Goal: Task Accomplishment & Management: Manage account settings

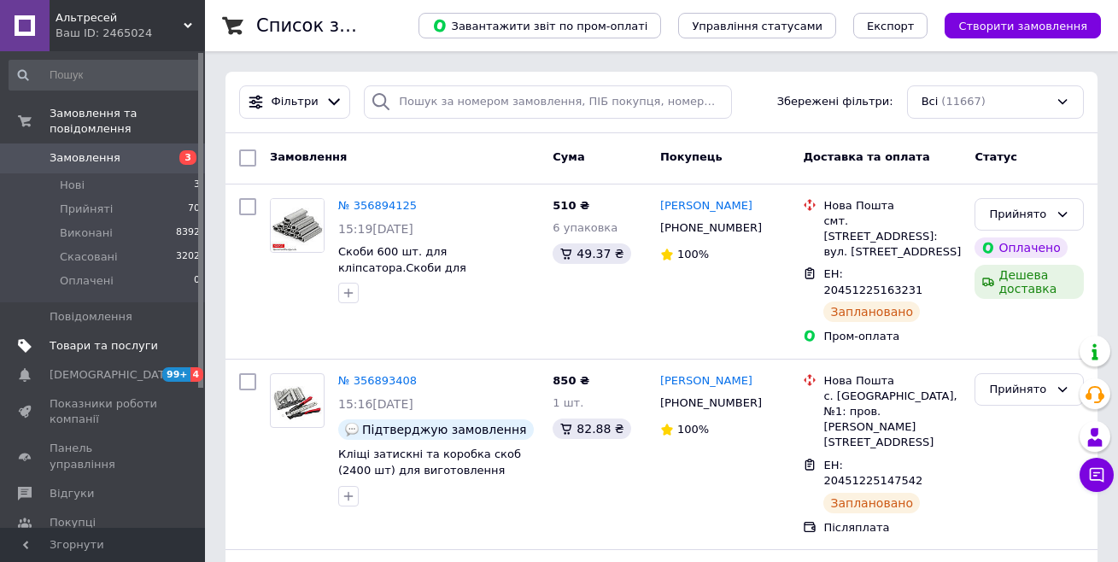
click at [98, 338] on span "Товари та послуги" at bounding box center [104, 345] width 108 height 15
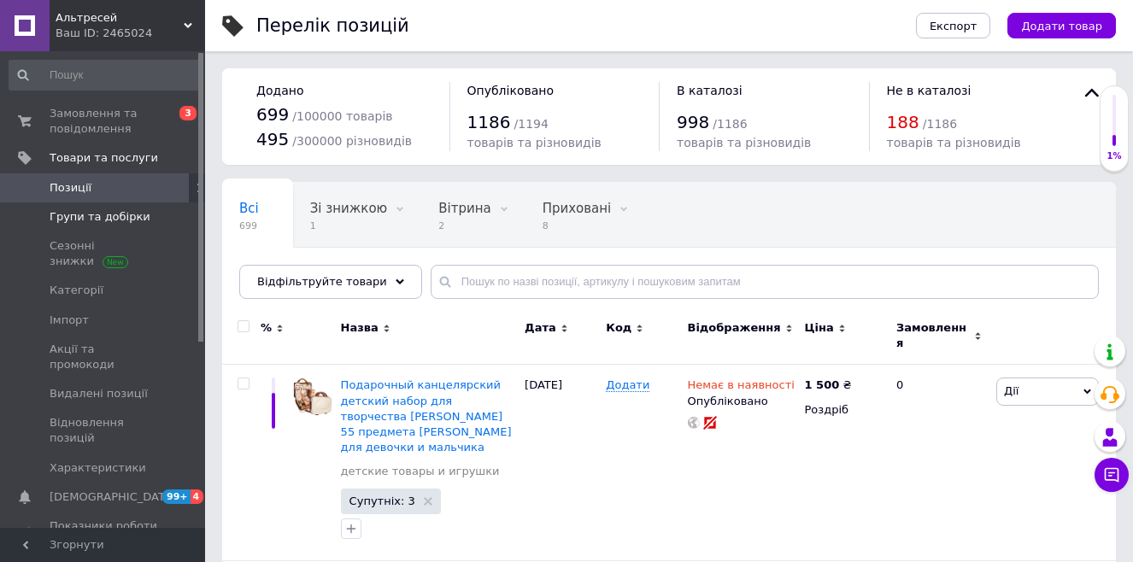
click at [124, 220] on span "Групи та добірки" at bounding box center [100, 216] width 101 height 15
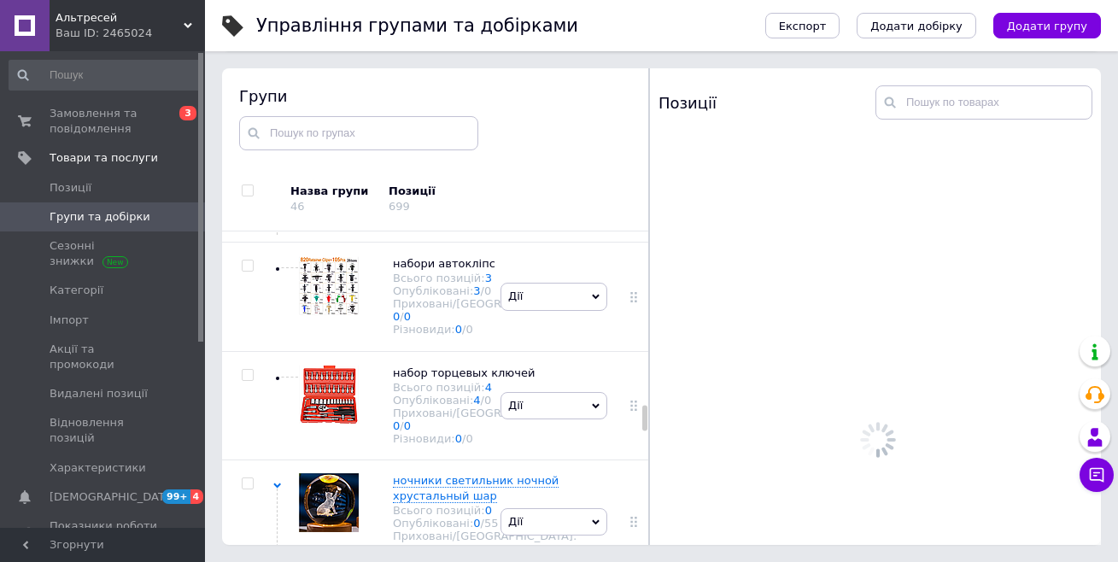
scroll to position [3176, 0]
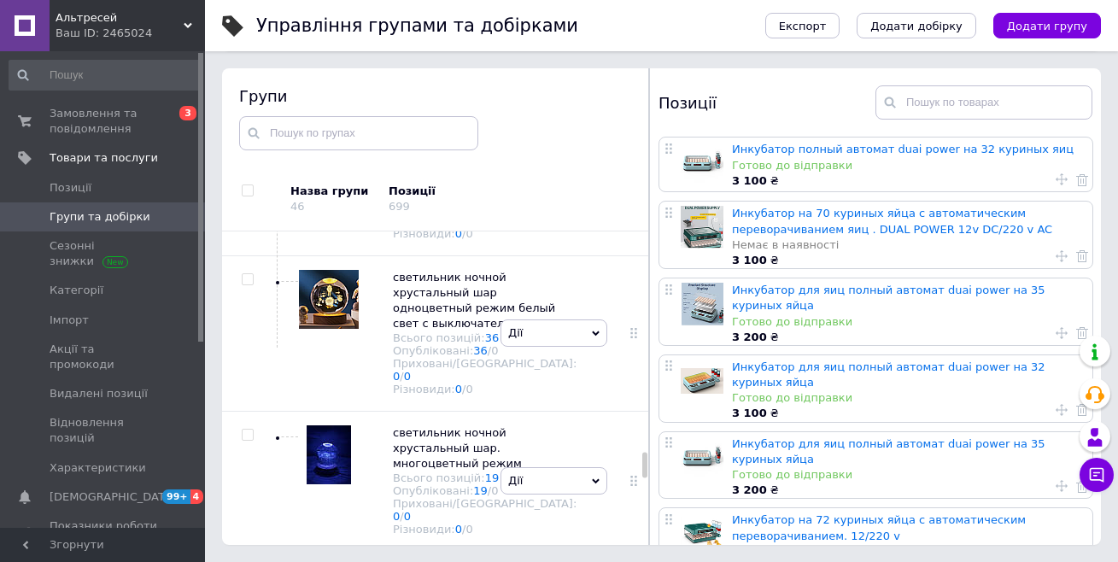
drag, startPoint x: 644, startPoint y: 421, endPoint x: 420, endPoint y: 337, distance: 239.3
click at [625, 466] on div "Коренева група Всього позицій: 0 Опубліковані: 0 / 0 Приховані/Видалені: 0 / 0 …" at bounding box center [435, 389] width 427 height 314
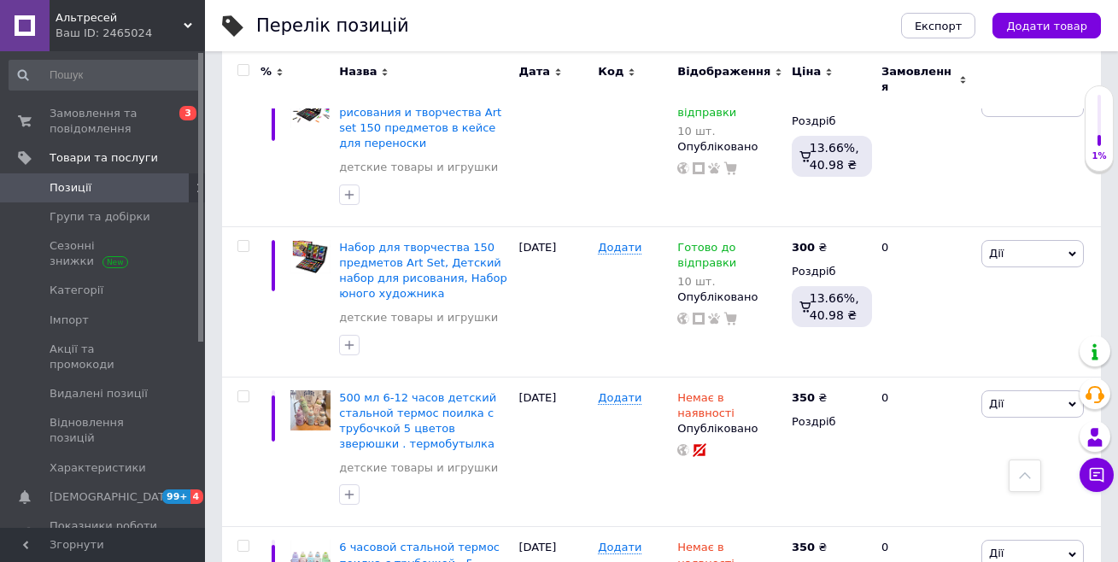
scroll to position [2014, 0]
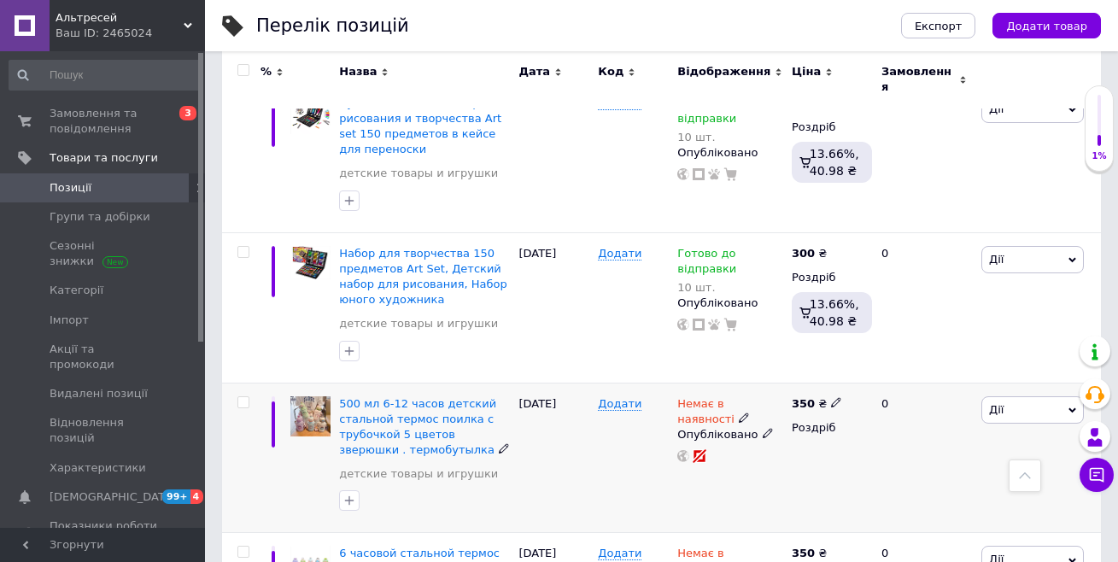
click at [739, 413] on use at bounding box center [743, 417] width 9 height 9
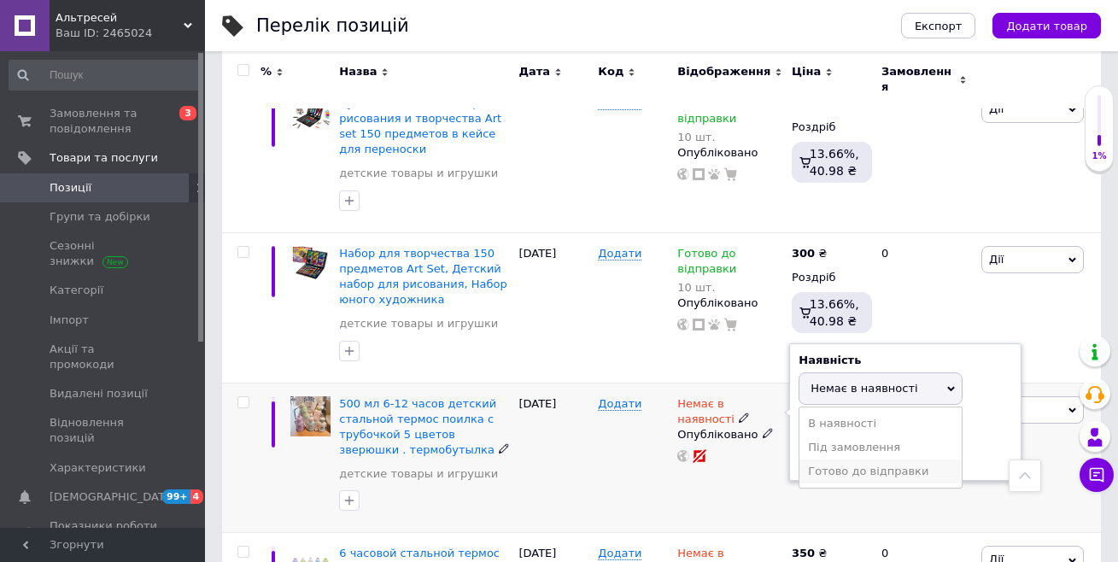
click at [824, 460] on li "Готово до відправки" at bounding box center [881, 472] width 162 height 24
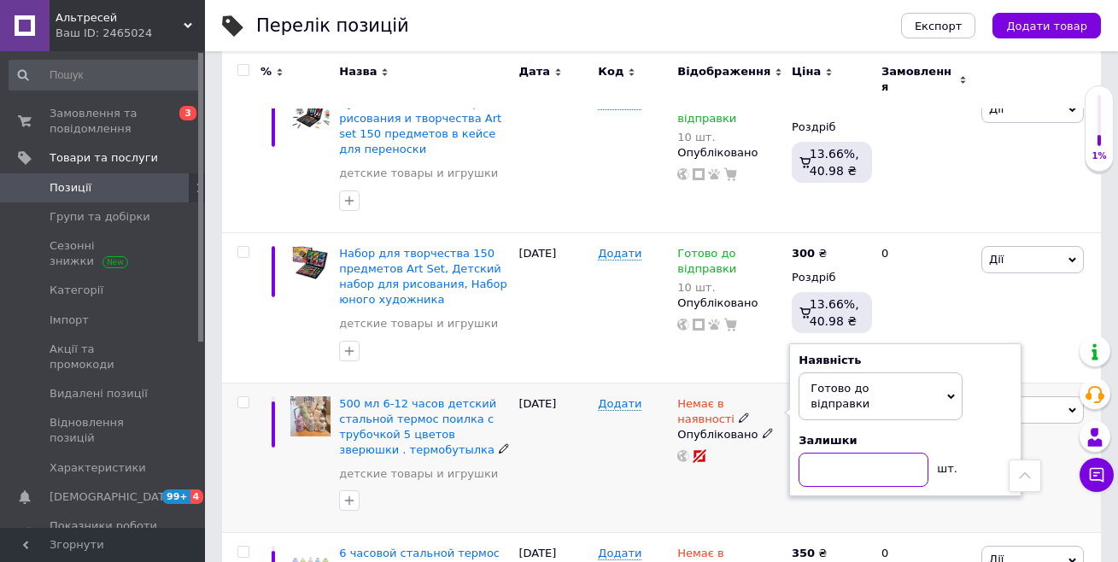
click at [821, 453] on input at bounding box center [864, 470] width 130 height 34
type input "10"
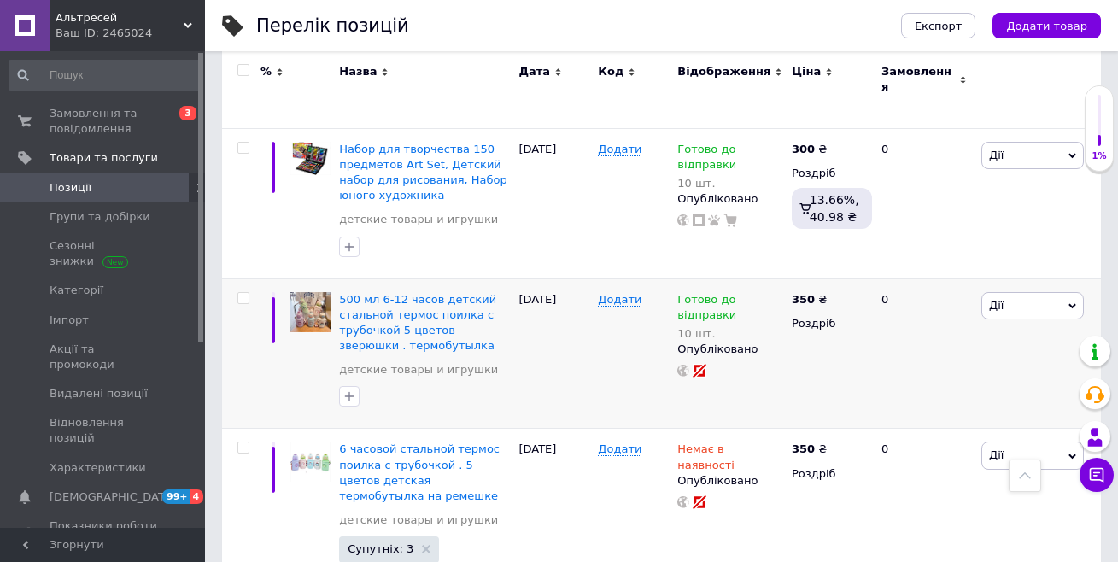
scroll to position [2129, 0]
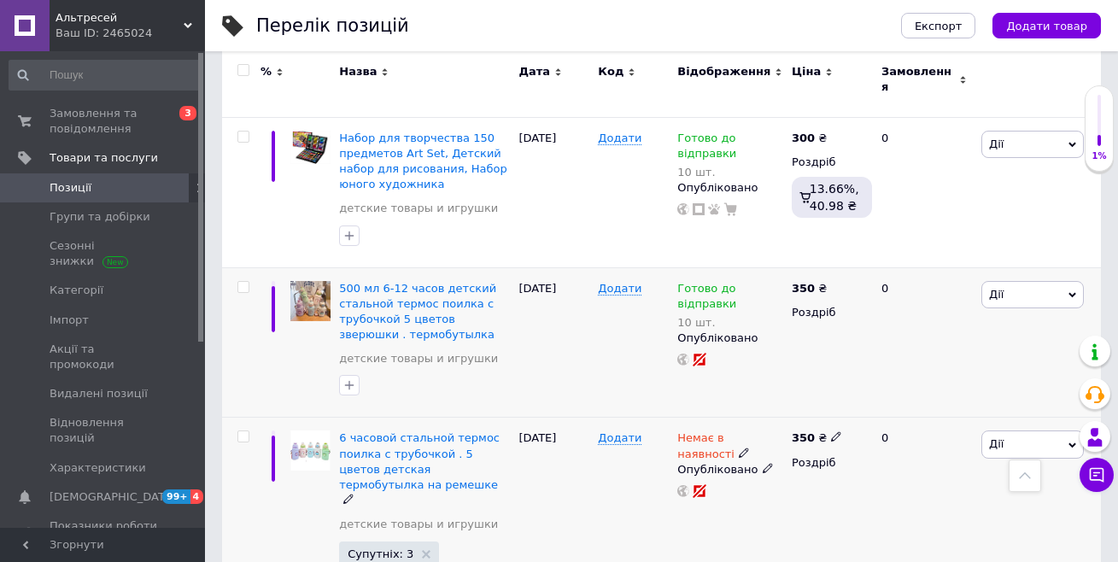
click at [739, 448] on use at bounding box center [743, 452] width 9 height 9
click at [821, 495] on li "Готово до відправки" at bounding box center [881, 507] width 162 height 24
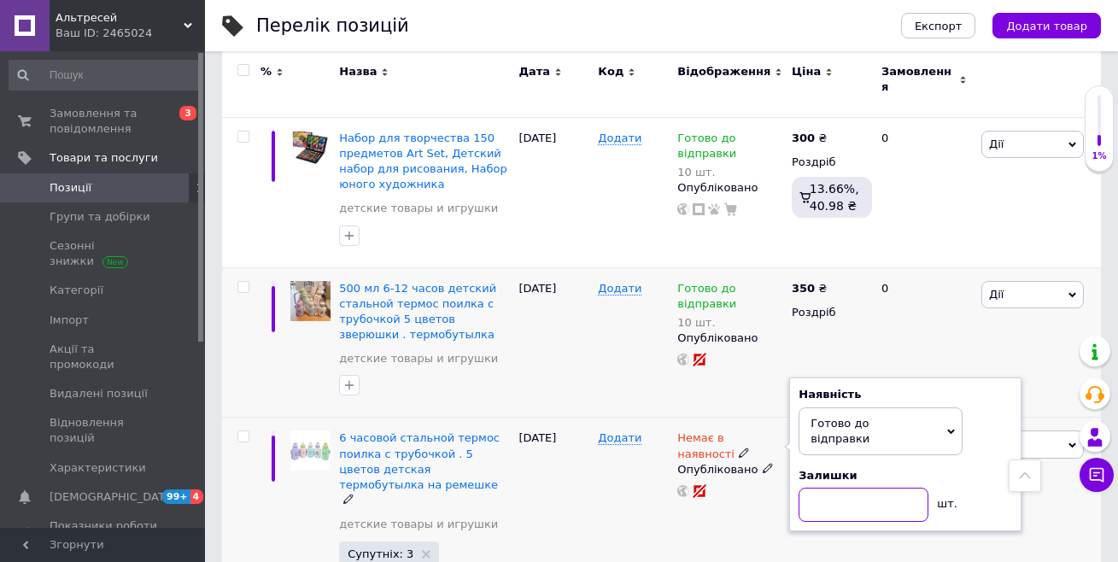
click at [821, 488] on input at bounding box center [864, 505] width 130 height 34
type input "10"
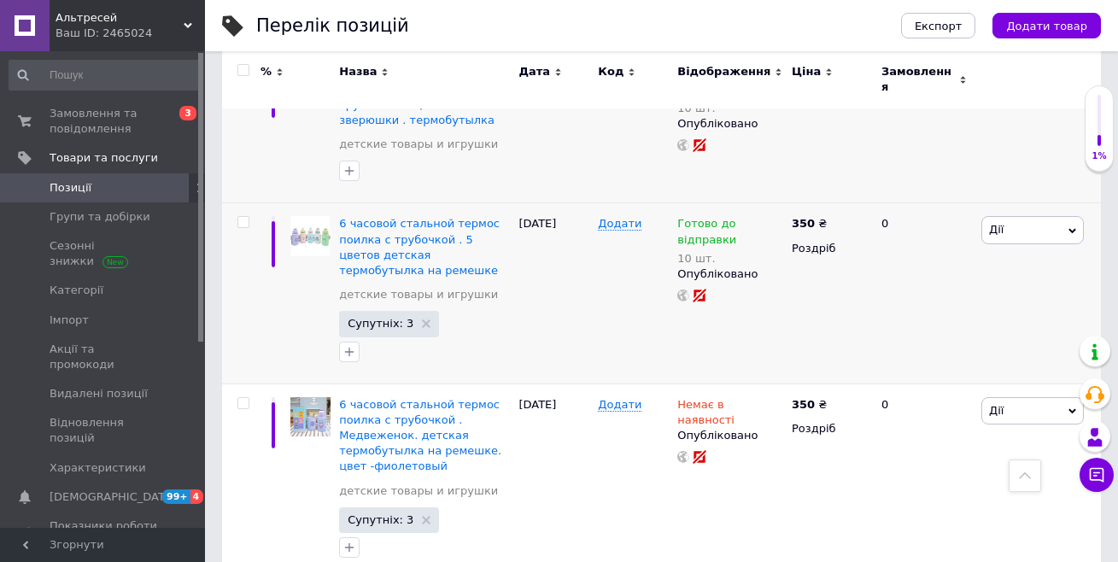
scroll to position [2360, 0]
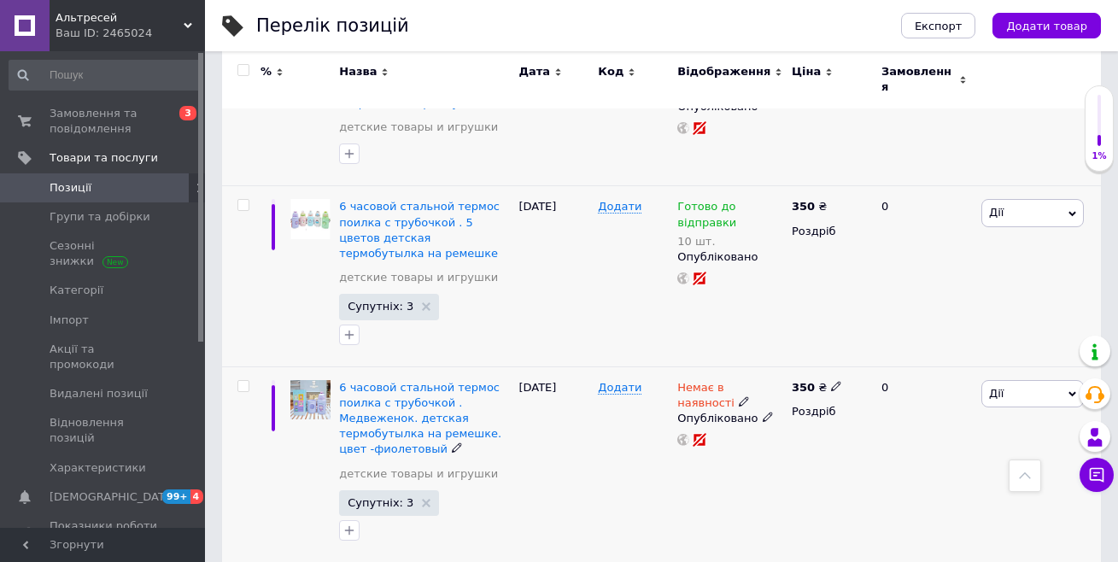
click at [739, 396] on icon at bounding box center [744, 401] width 10 height 10
click at [820, 443] on li "Готово до відправки" at bounding box center [881, 455] width 162 height 24
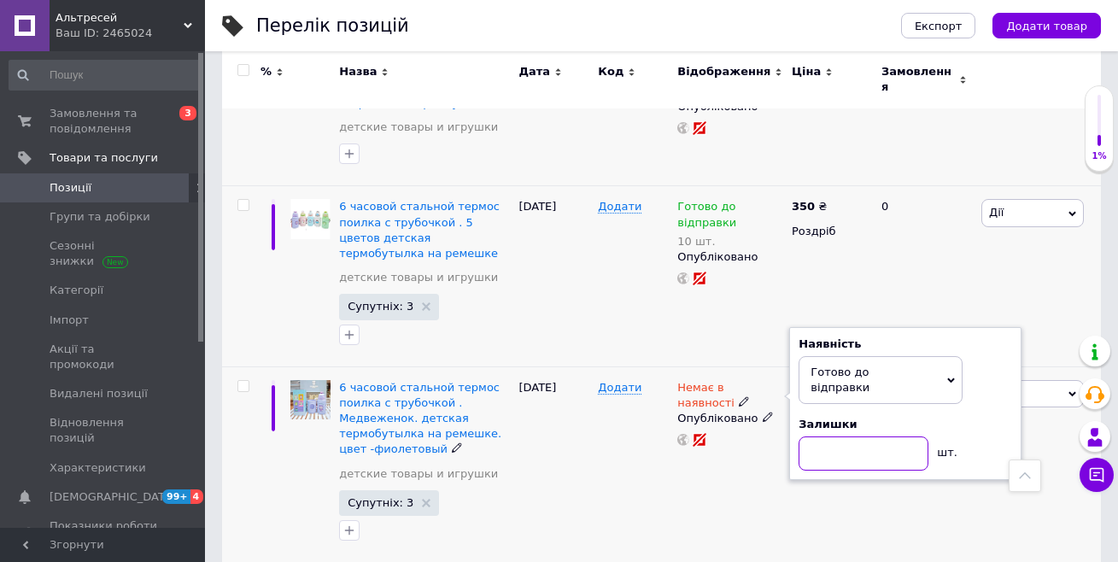
click at [819, 437] on input at bounding box center [864, 454] width 130 height 34
type input "10"
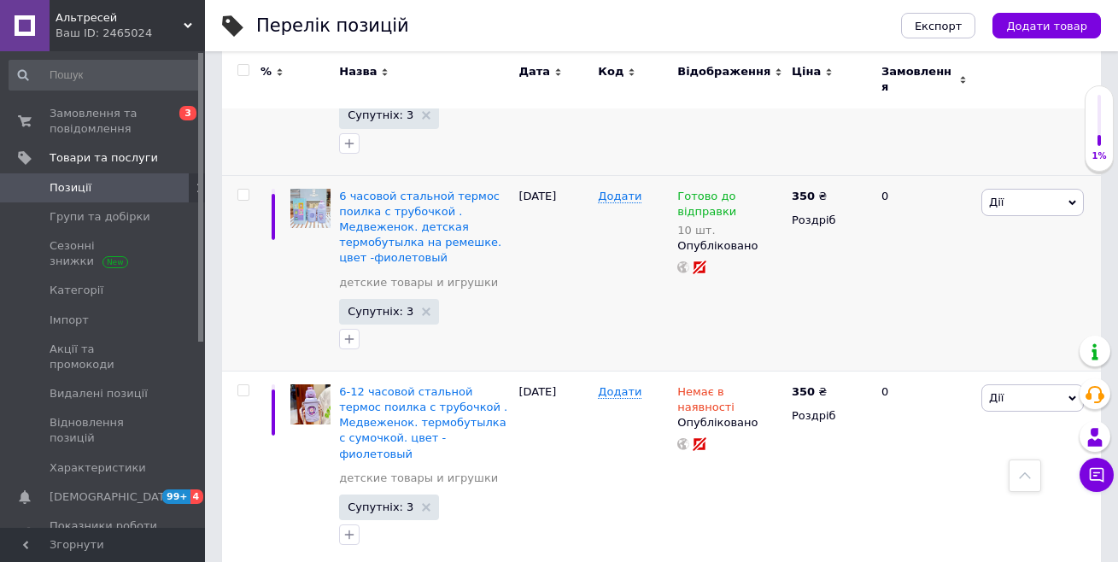
scroll to position [2569, 0]
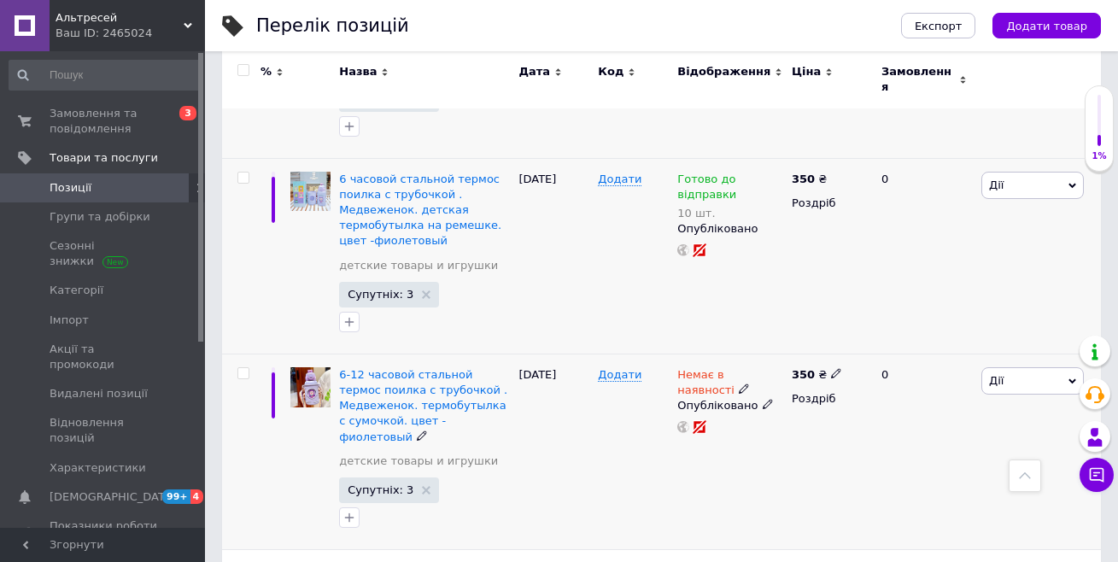
click at [739, 384] on icon at bounding box center [744, 389] width 10 height 10
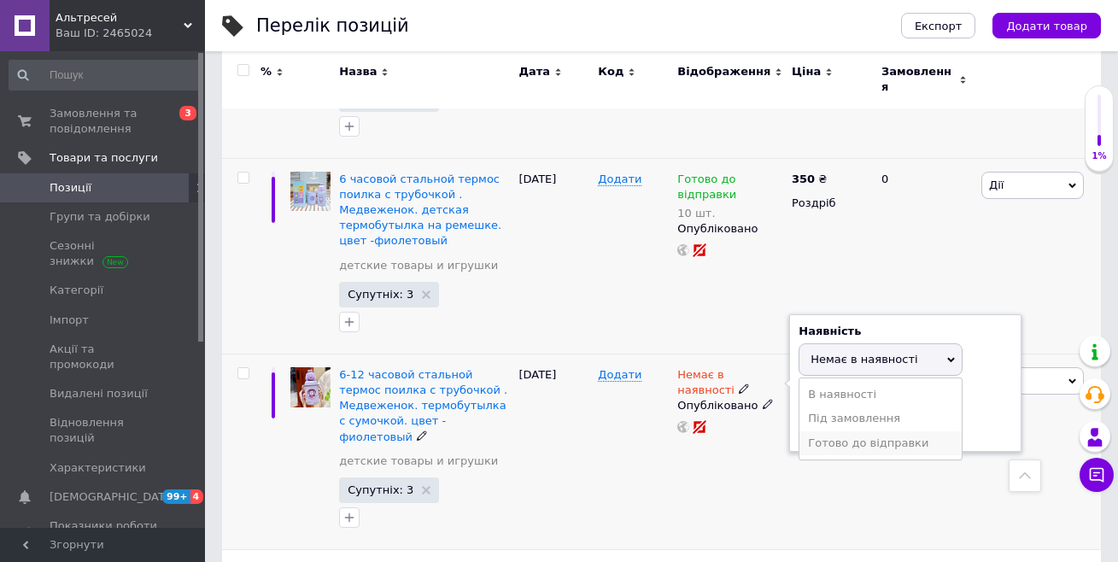
click at [833, 431] on li "Готово до відправки" at bounding box center [881, 443] width 162 height 24
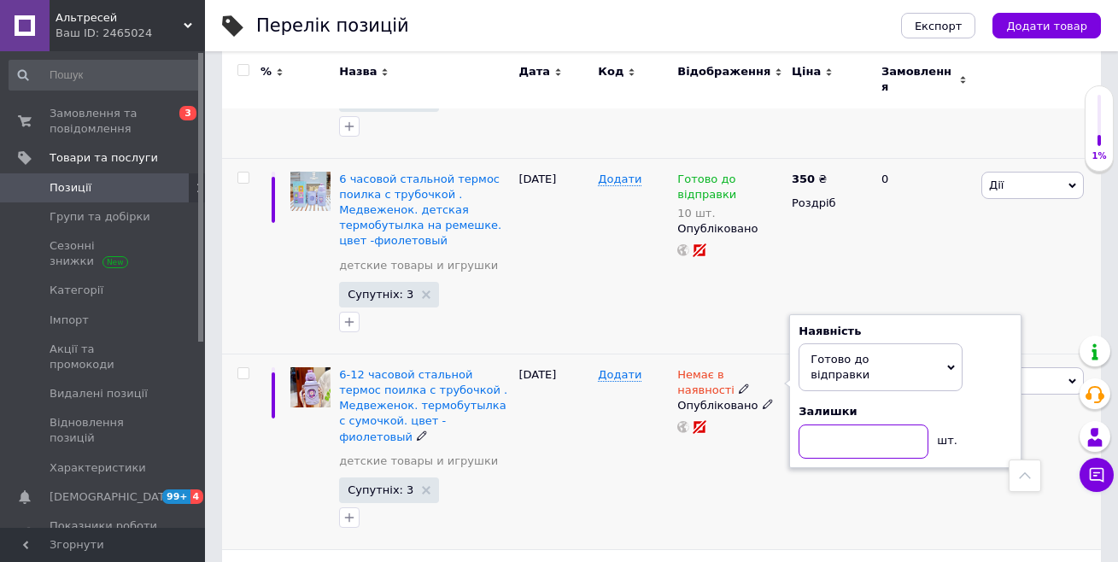
click at [830, 425] on input at bounding box center [864, 442] width 130 height 34
type input "10"
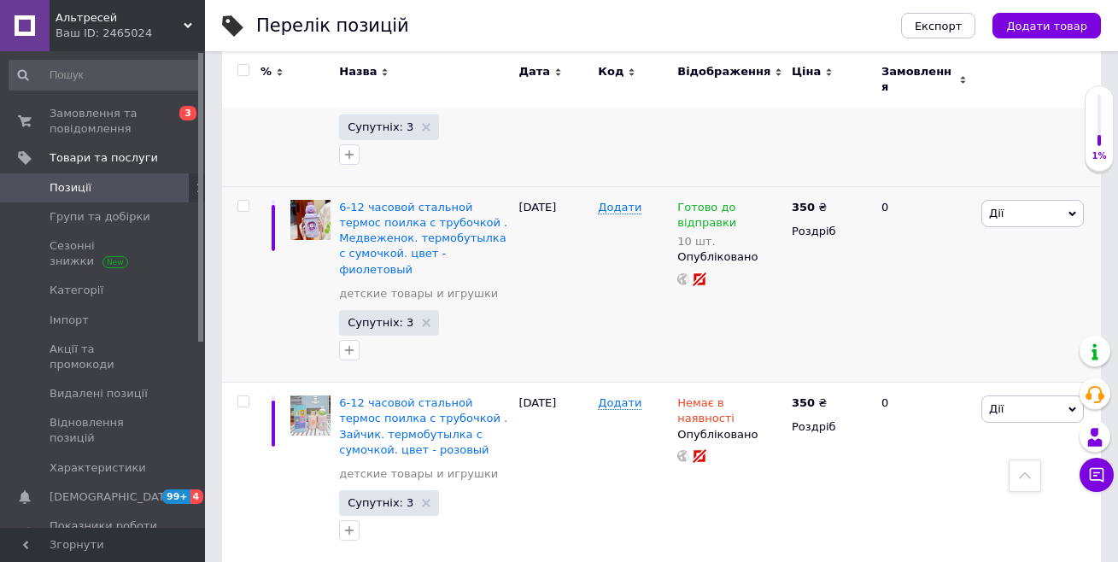
scroll to position [2742, 0]
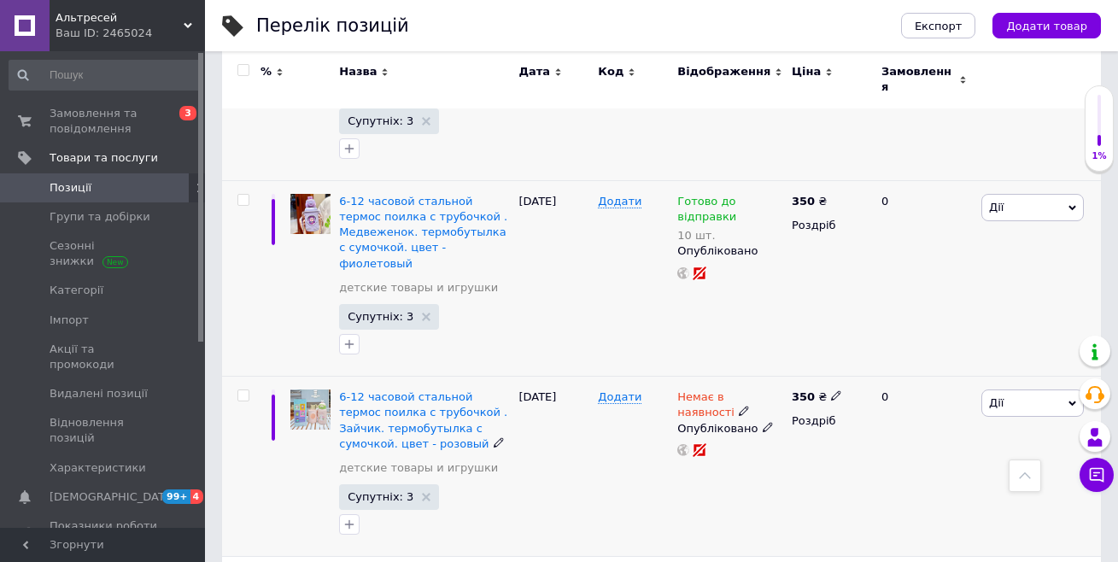
click at [739, 406] on icon at bounding box center [744, 411] width 10 height 10
click at [830, 454] on li "Готово до відправки" at bounding box center [881, 466] width 162 height 24
click at [829, 447] on input at bounding box center [864, 464] width 130 height 34
type input "10"
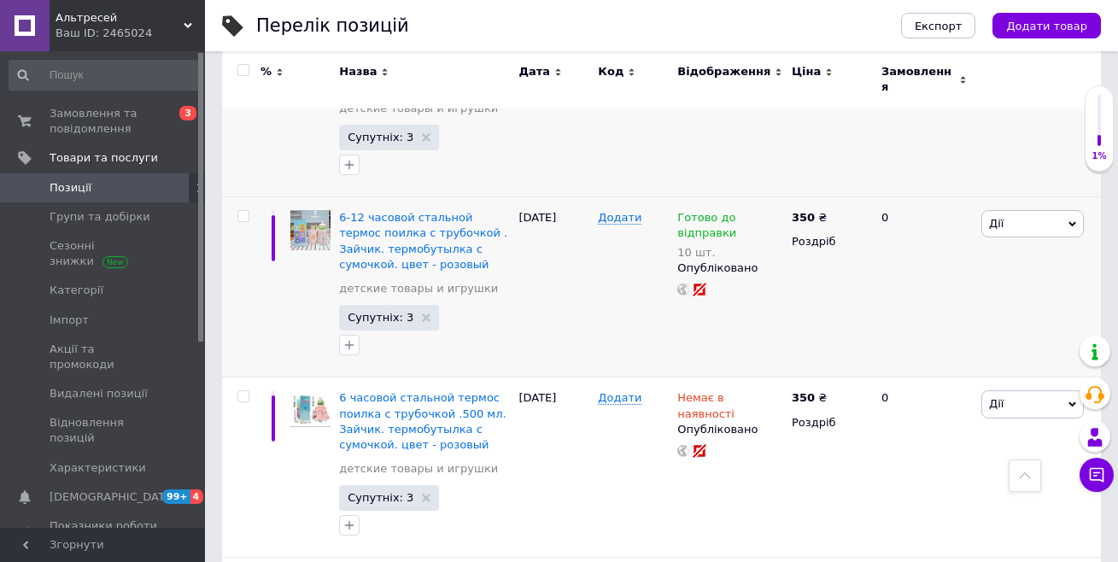
scroll to position [2974, 0]
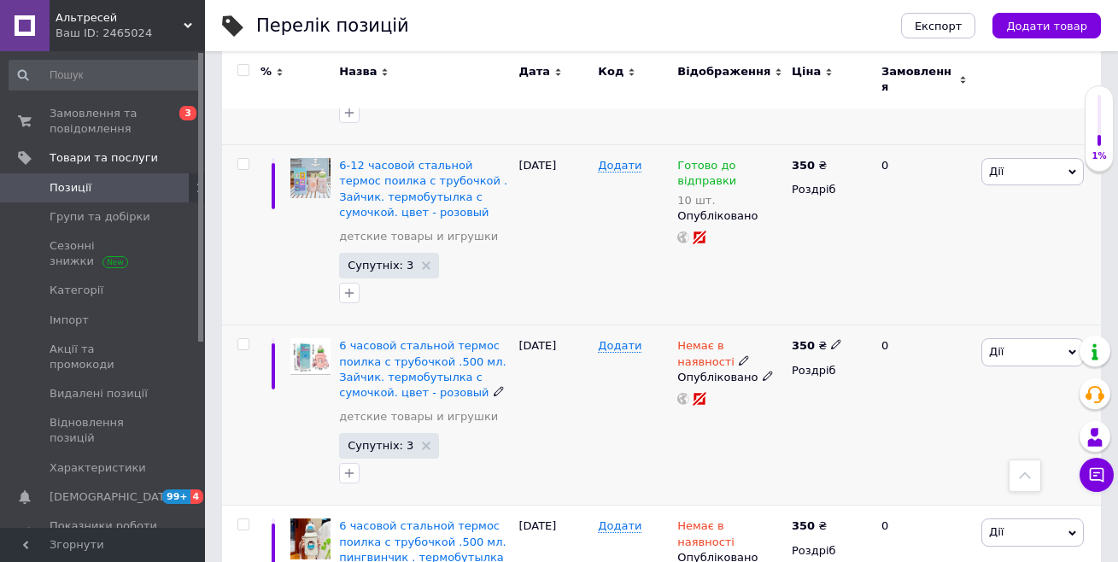
click at [739, 355] on icon at bounding box center [744, 360] width 10 height 10
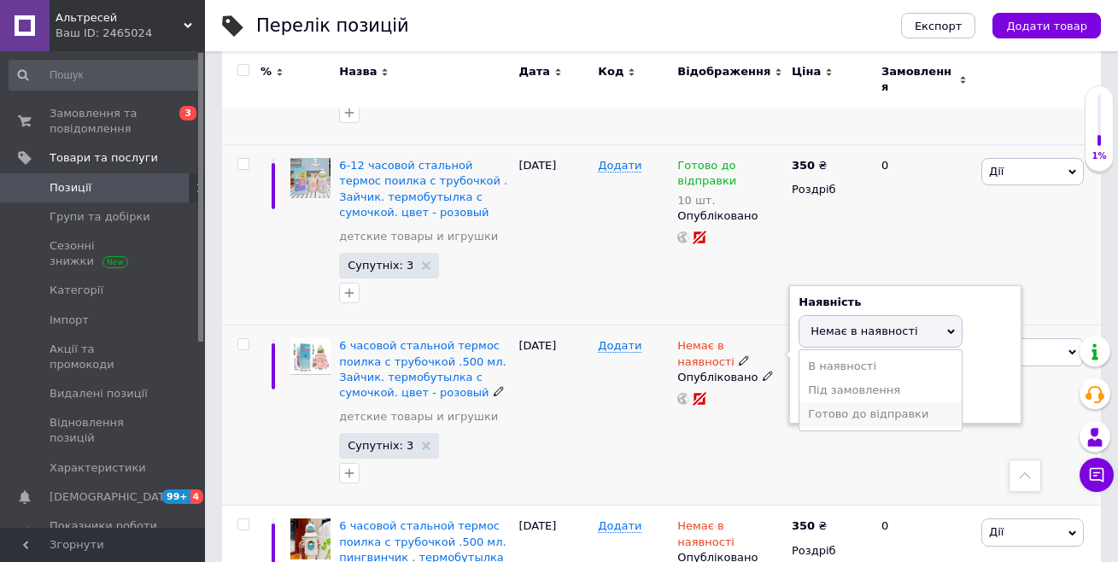
click at [841, 402] on li "Готово до відправки" at bounding box center [881, 414] width 162 height 24
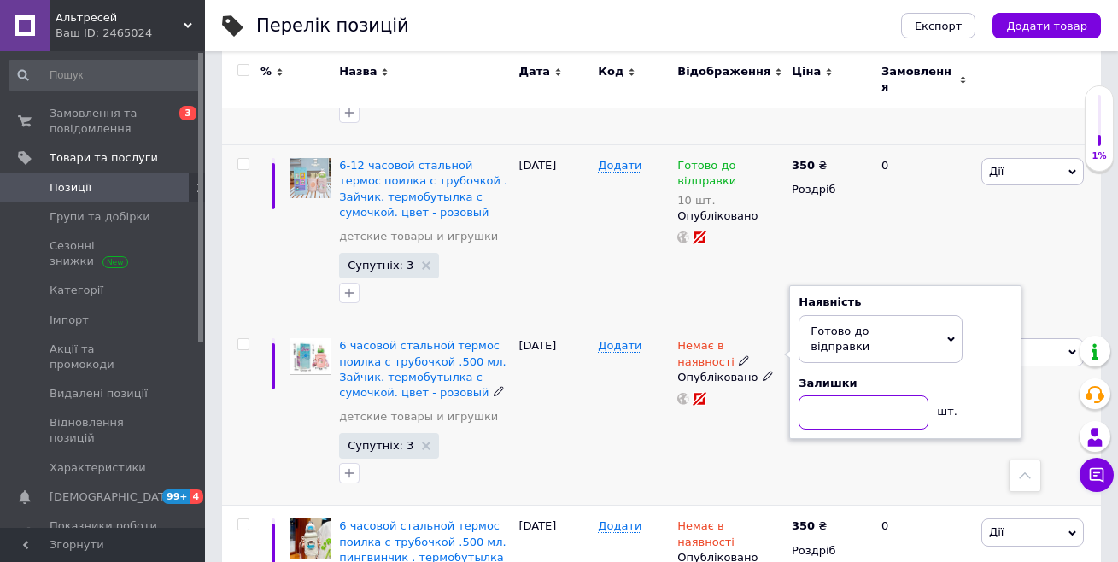
click at [835, 396] on input at bounding box center [864, 413] width 130 height 34
type input "10"
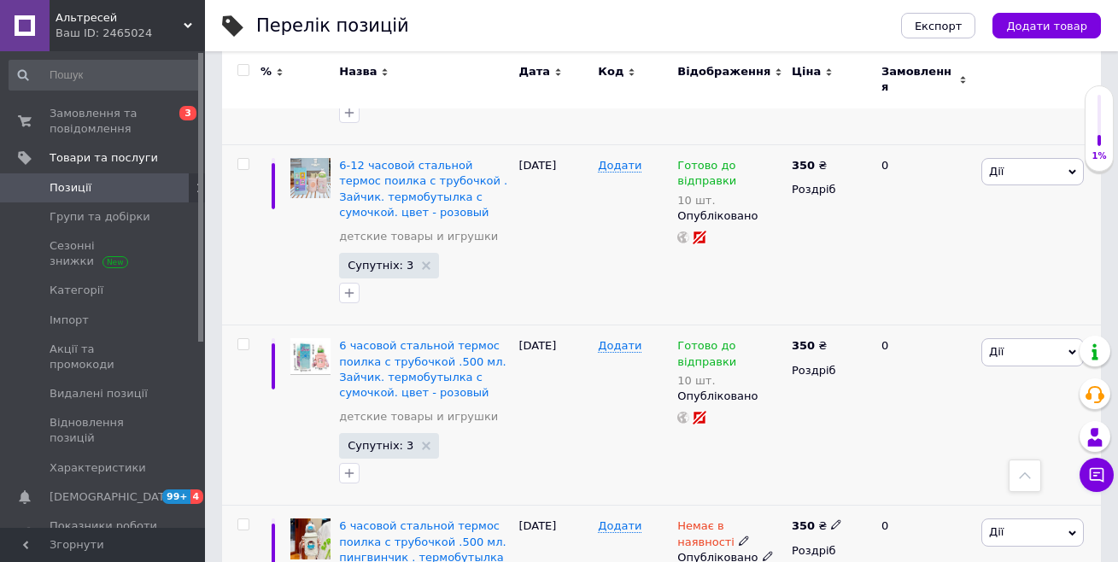
click at [739, 536] on use at bounding box center [743, 540] width 9 height 9
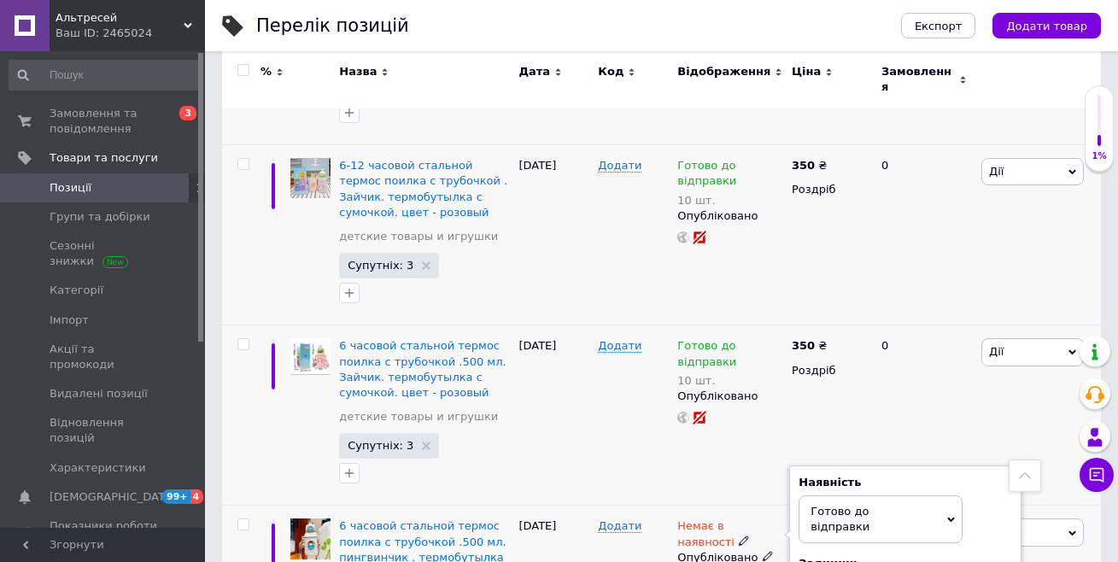
type input "10"
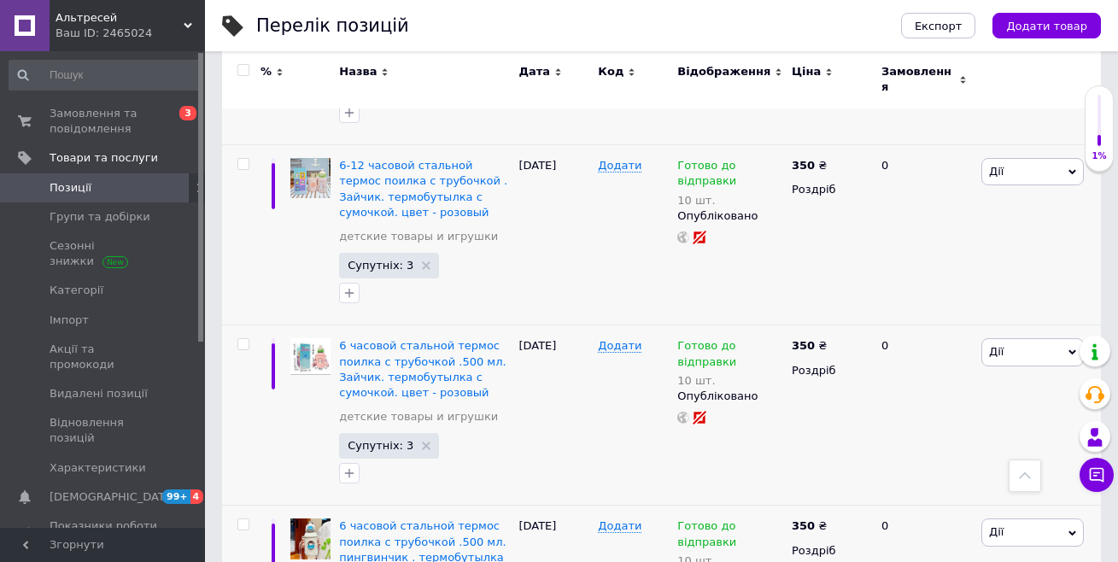
scroll to position [3049, 0]
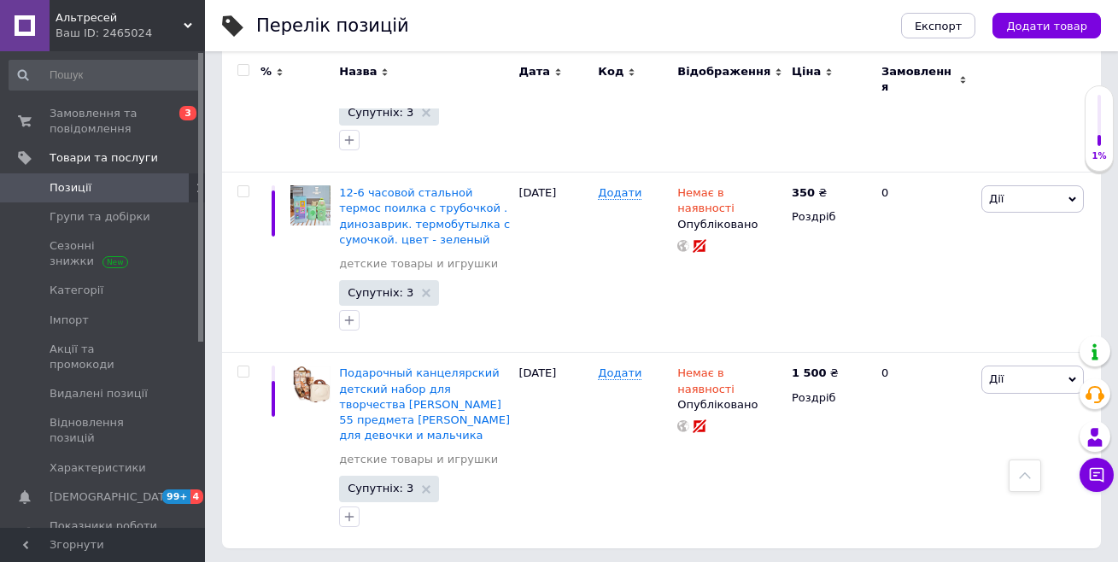
scroll to position [1088, 0]
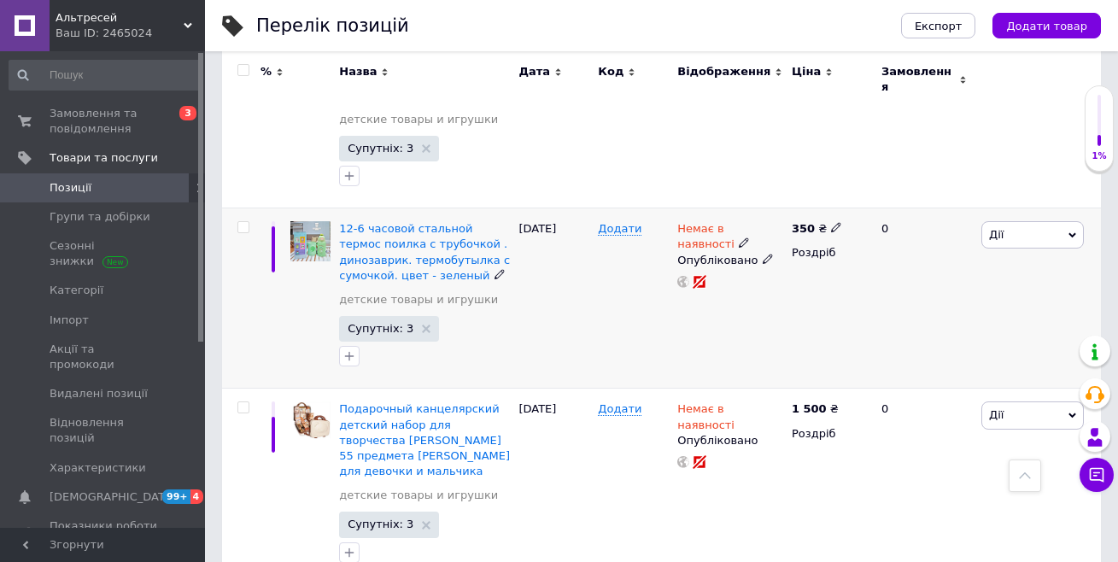
click at [739, 238] on use at bounding box center [743, 242] width 9 height 9
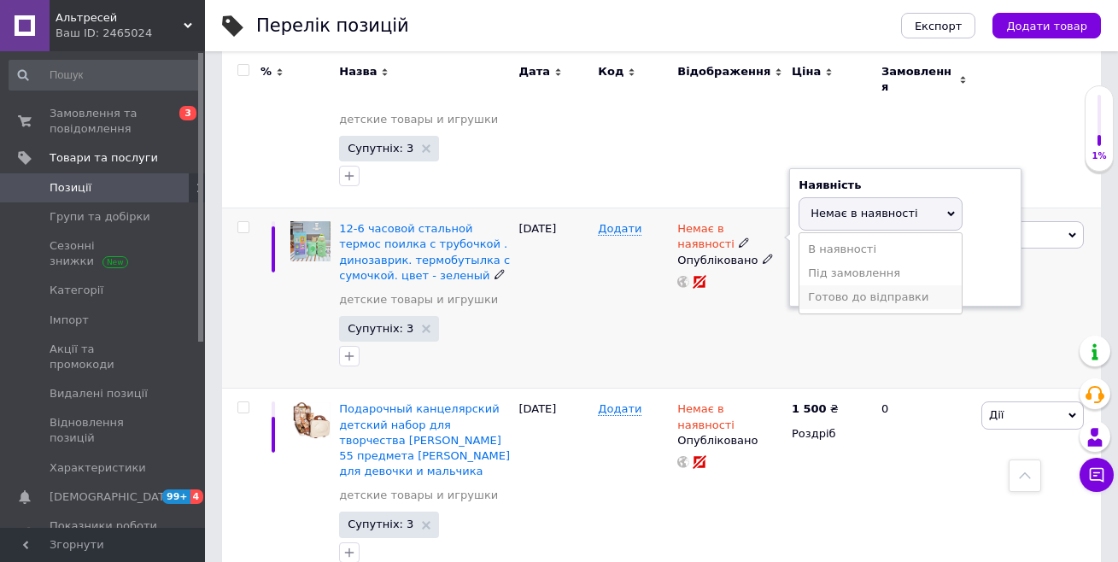
click at [808, 285] on li "Готово до відправки" at bounding box center [881, 297] width 162 height 24
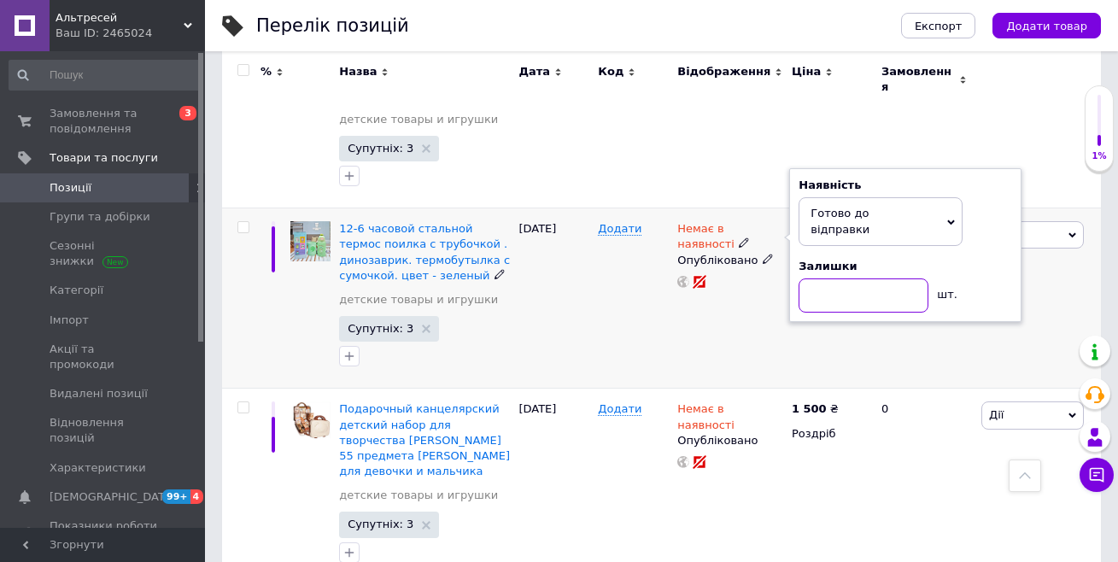
click at [812, 278] on input at bounding box center [864, 295] width 130 height 34
type input "10"
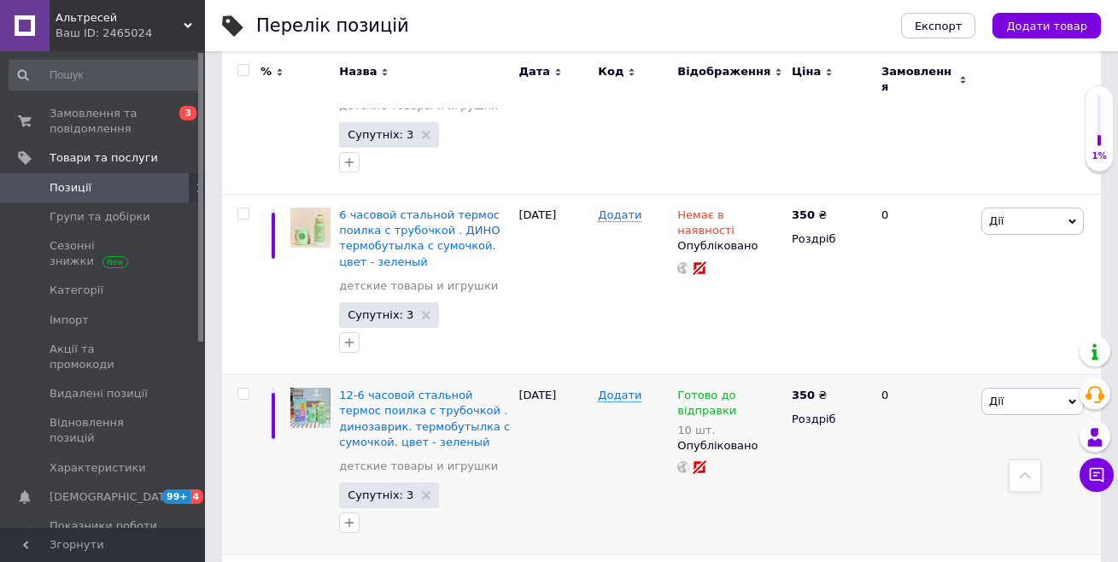
scroll to position [922, 0]
click at [739, 224] on icon at bounding box center [744, 229] width 10 height 10
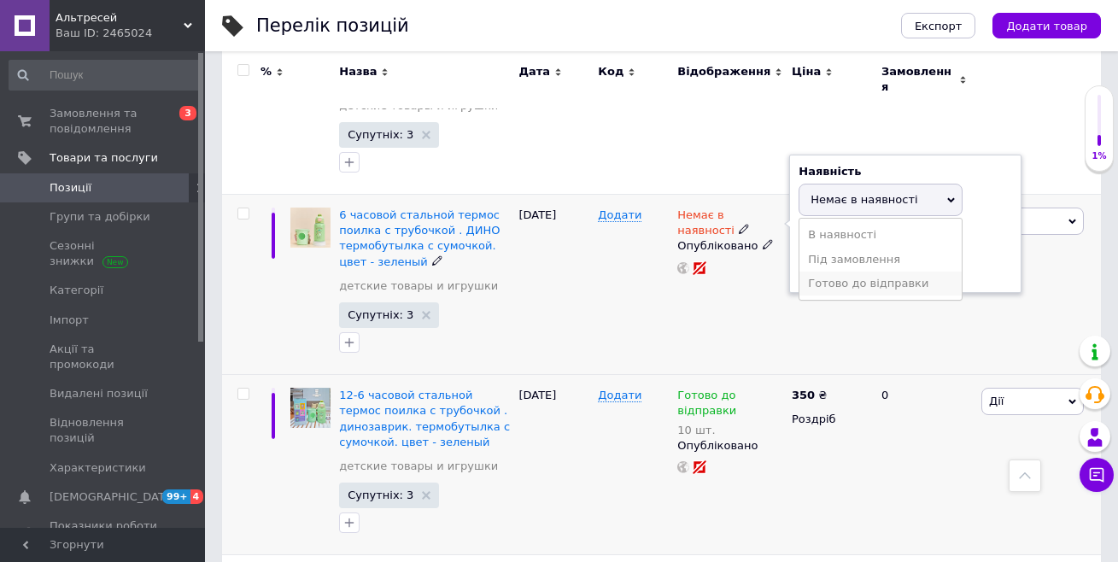
click at [830, 283] on li "Готово до відправки" at bounding box center [881, 284] width 162 height 24
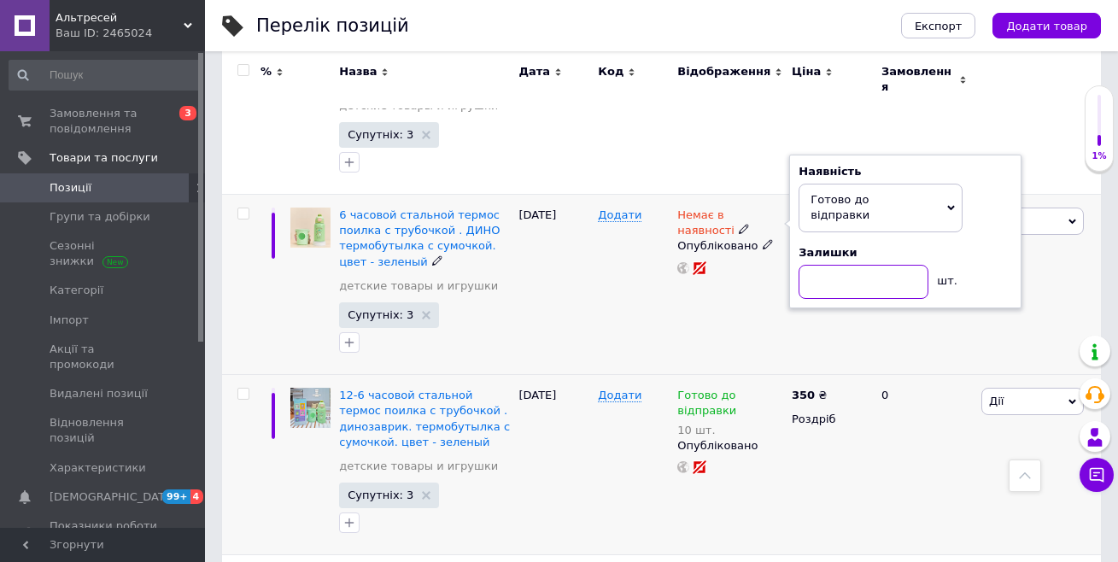
click at [830, 265] on input at bounding box center [864, 282] width 130 height 34
type input "10"
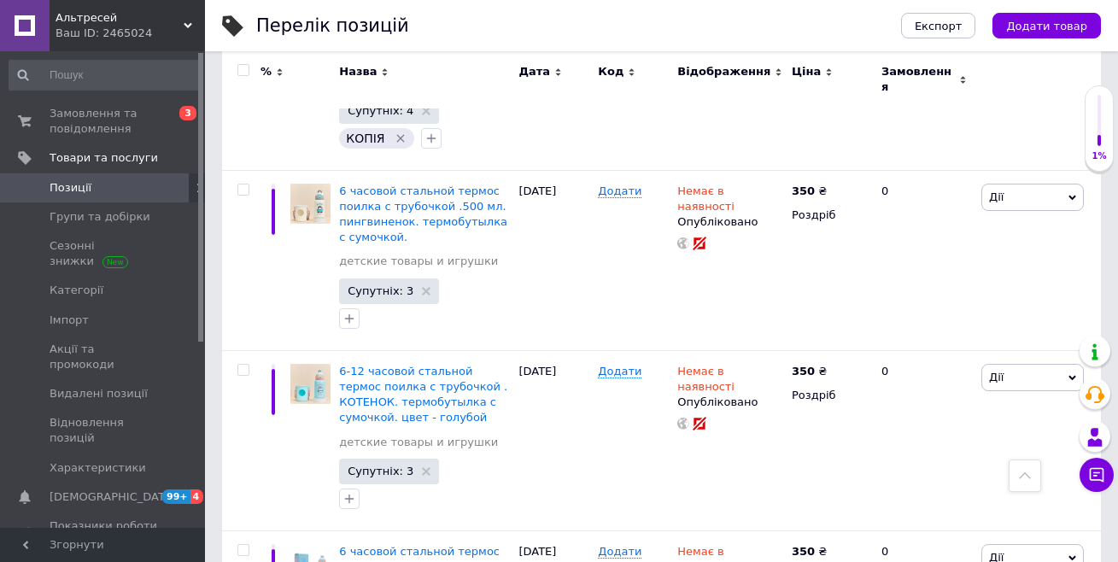
scroll to position [422, 0]
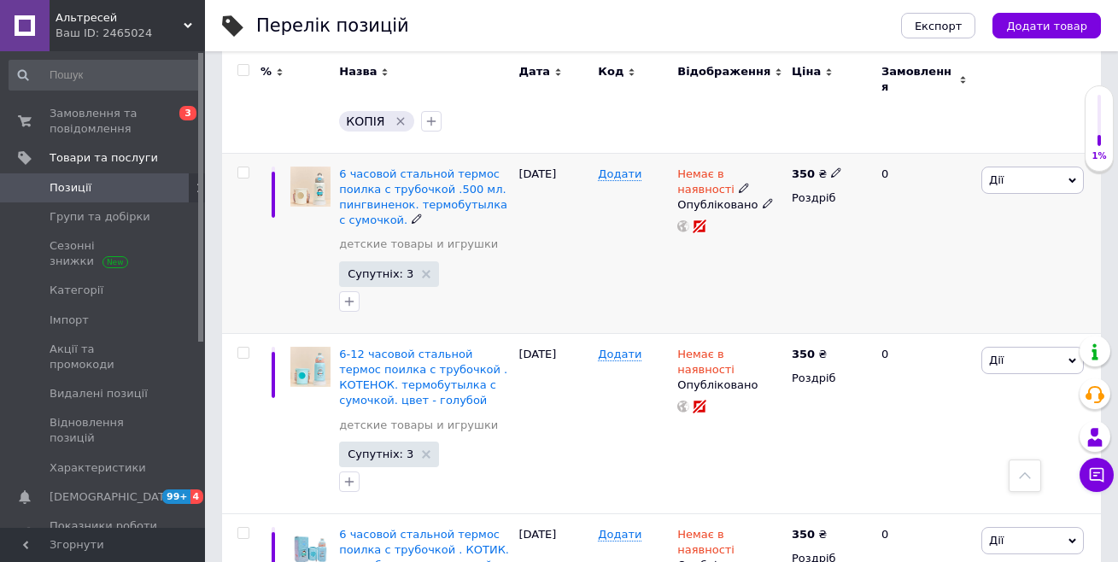
click at [739, 182] on span at bounding box center [744, 187] width 11 height 11
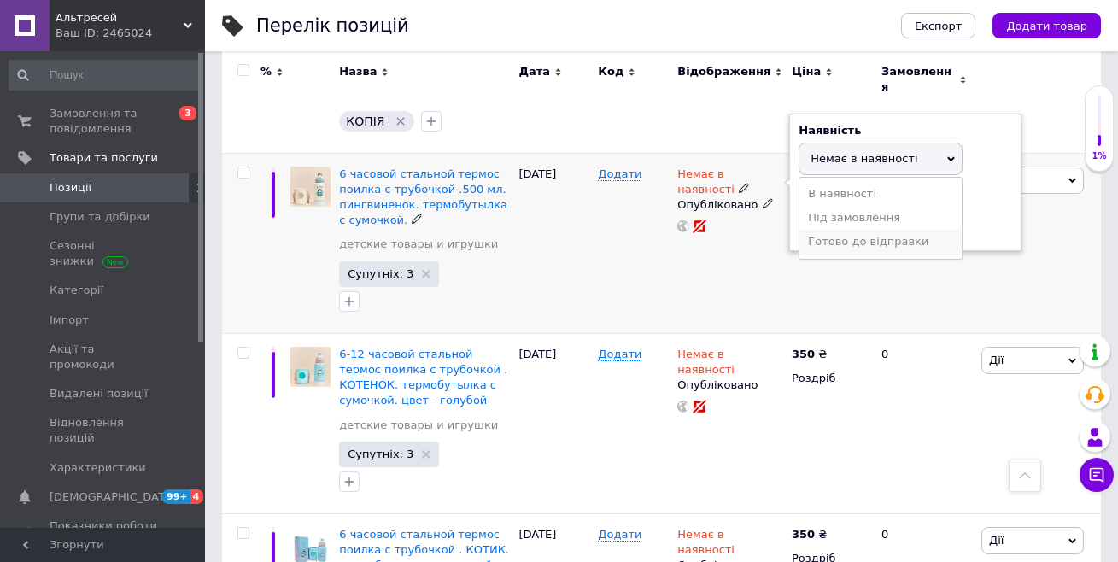
click at [823, 230] on li "Готово до відправки" at bounding box center [881, 242] width 162 height 24
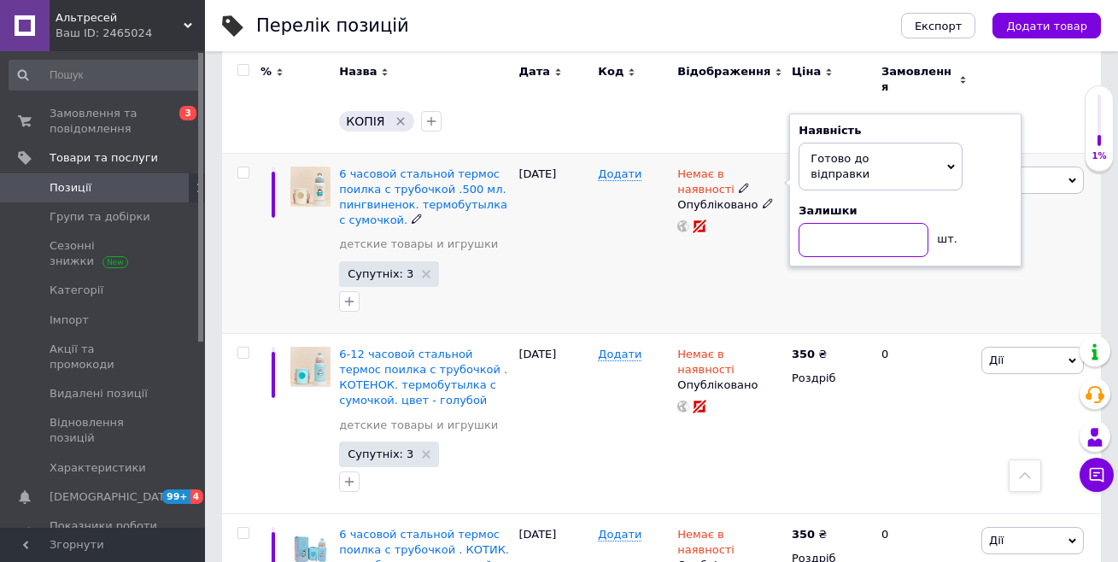
click at [829, 226] on input at bounding box center [864, 240] width 130 height 34
type input "10"
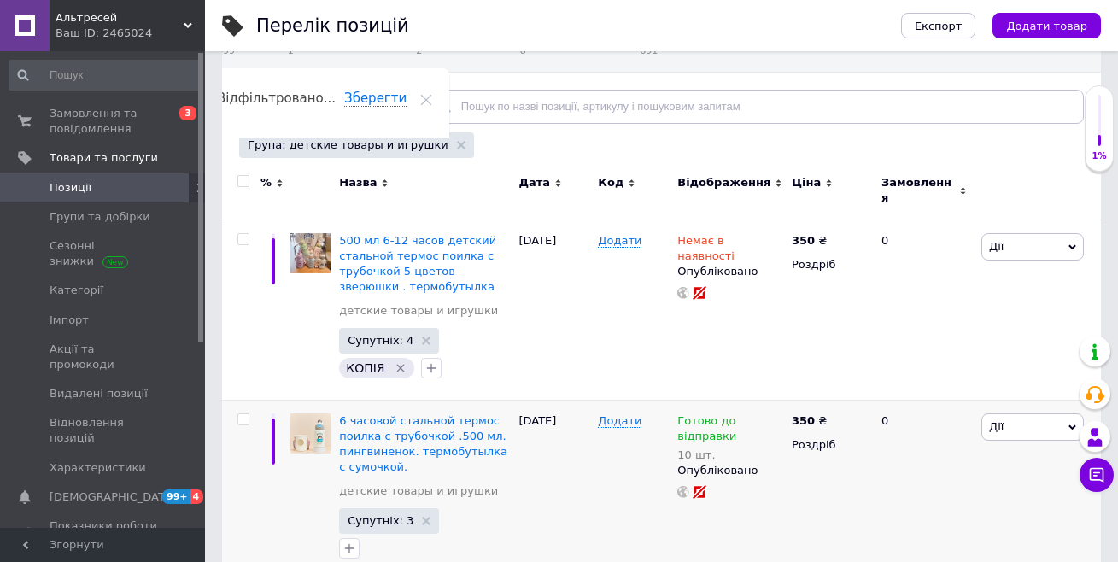
scroll to position [197, 0]
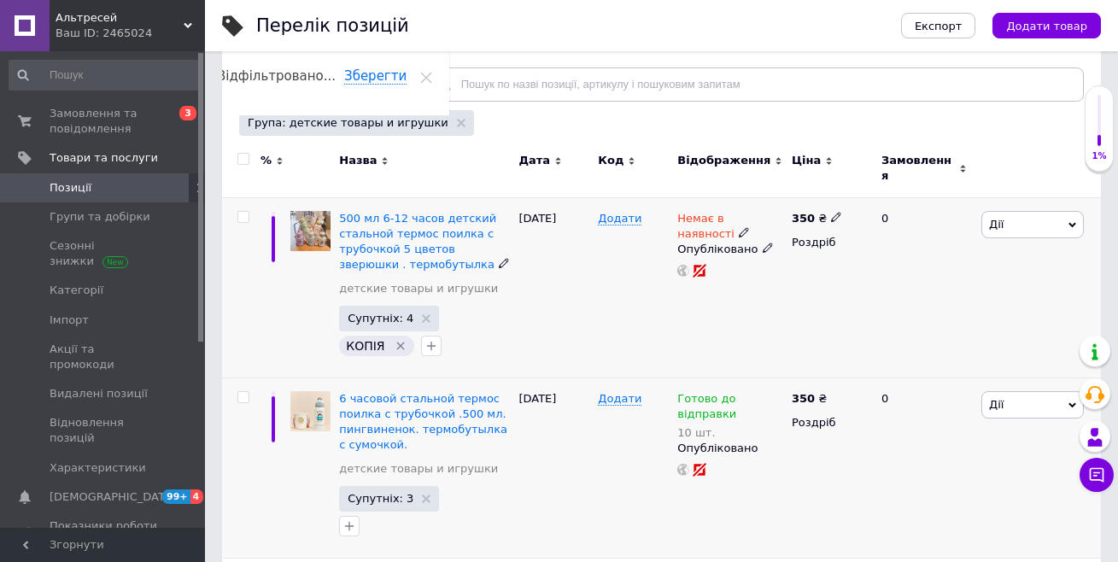
click at [739, 227] on icon at bounding box center [744, 232] width 10 height 10
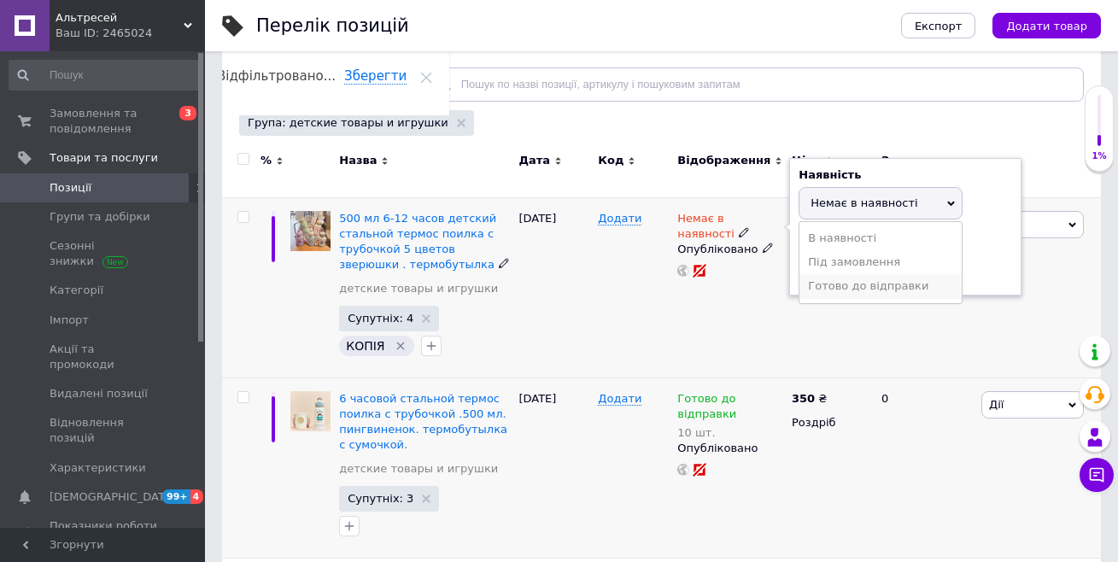
click at [827, 278] on li "Готово до відправки" at bounding box center [881, 286] width 162 height 24
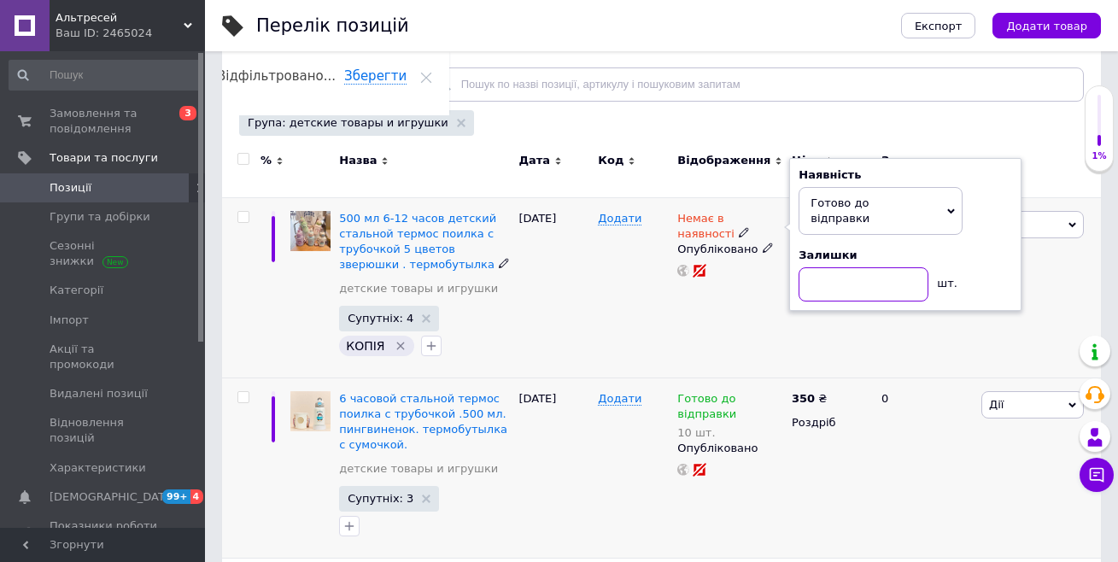
click at [824, 267] on input at bounding box center [864, 284] width 130 height 34
type input "10"
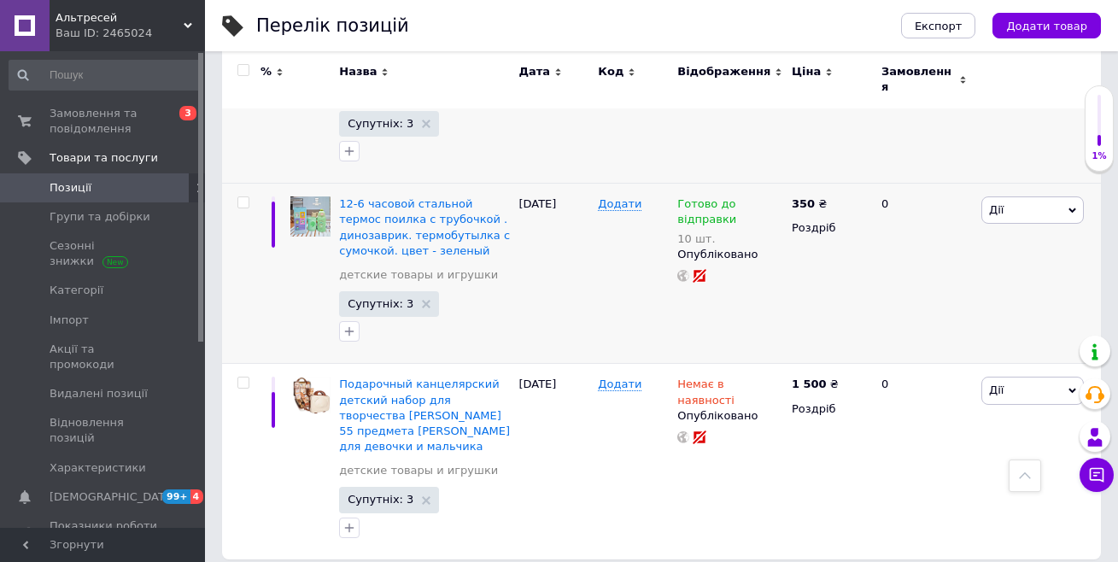
scroll to position [1171, 0]
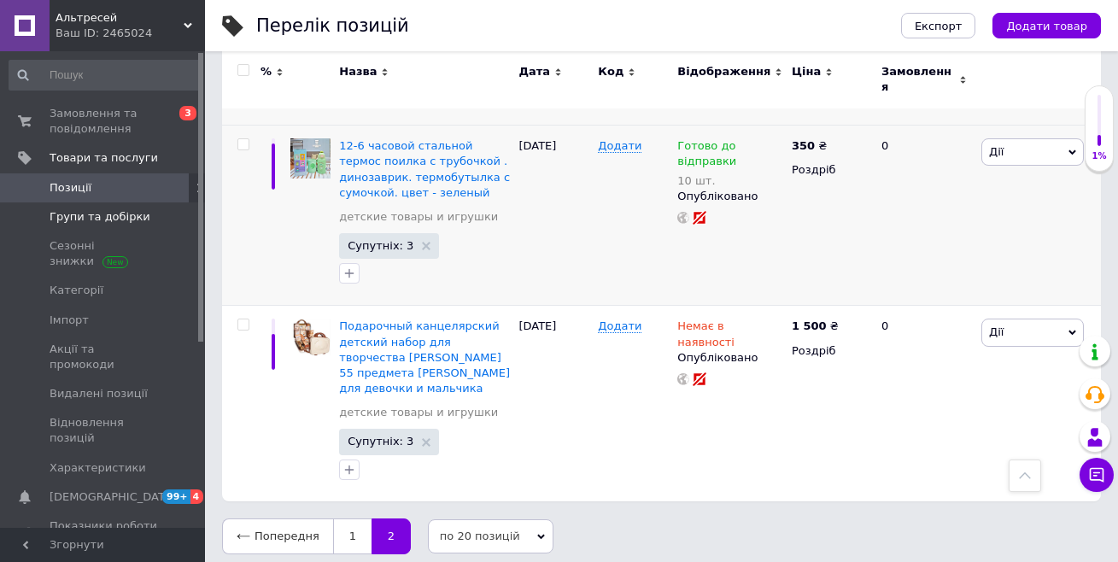
click at [123, 219] on span "Групи та добірки" at bounding box center [100, 216] width 101 height 15
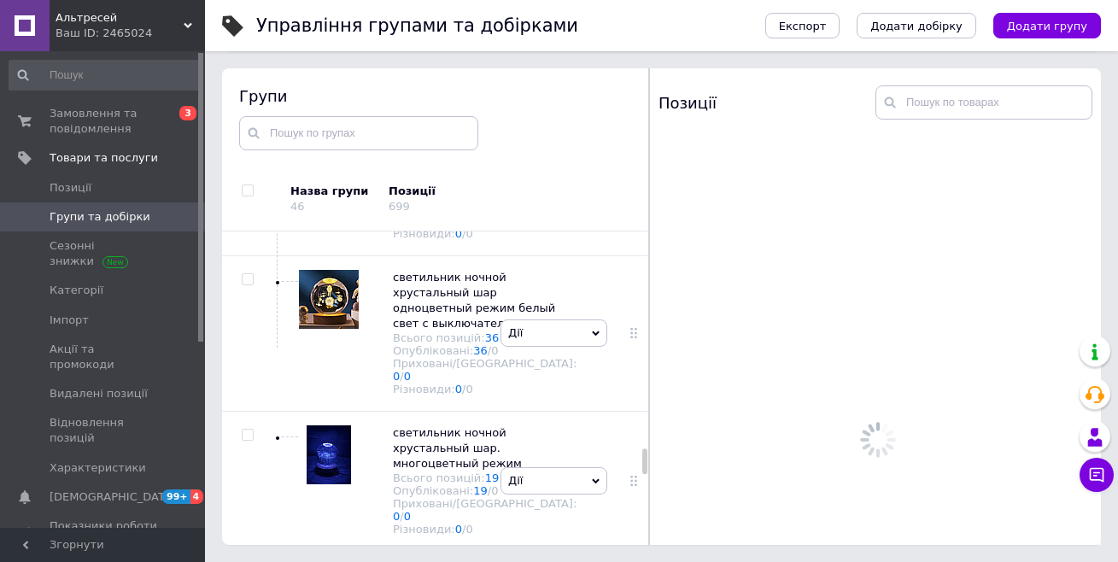
scroll to position [3981, 0]
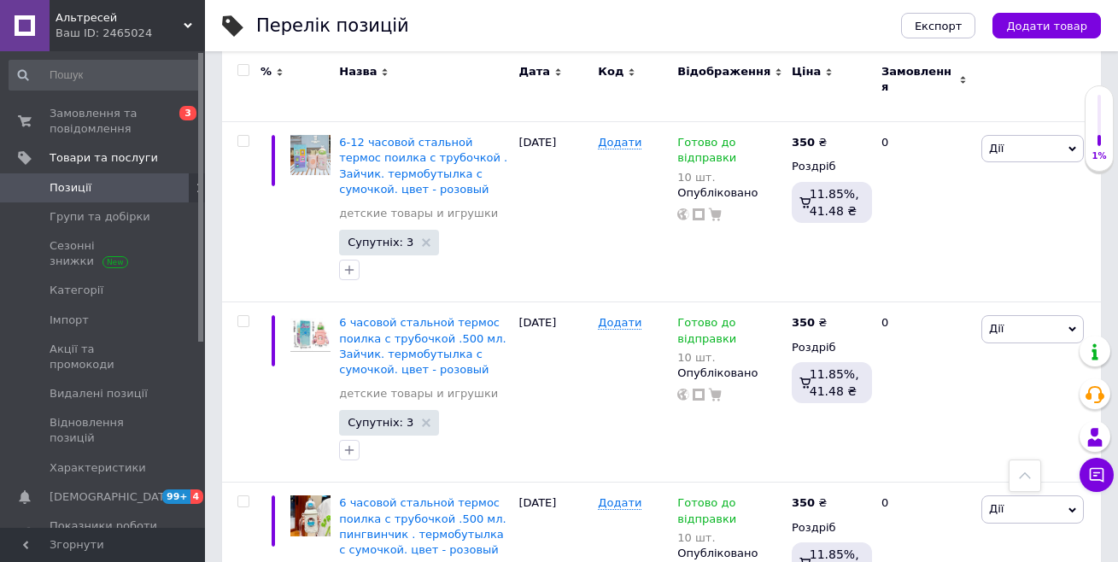
scroll to position [3049, 0]
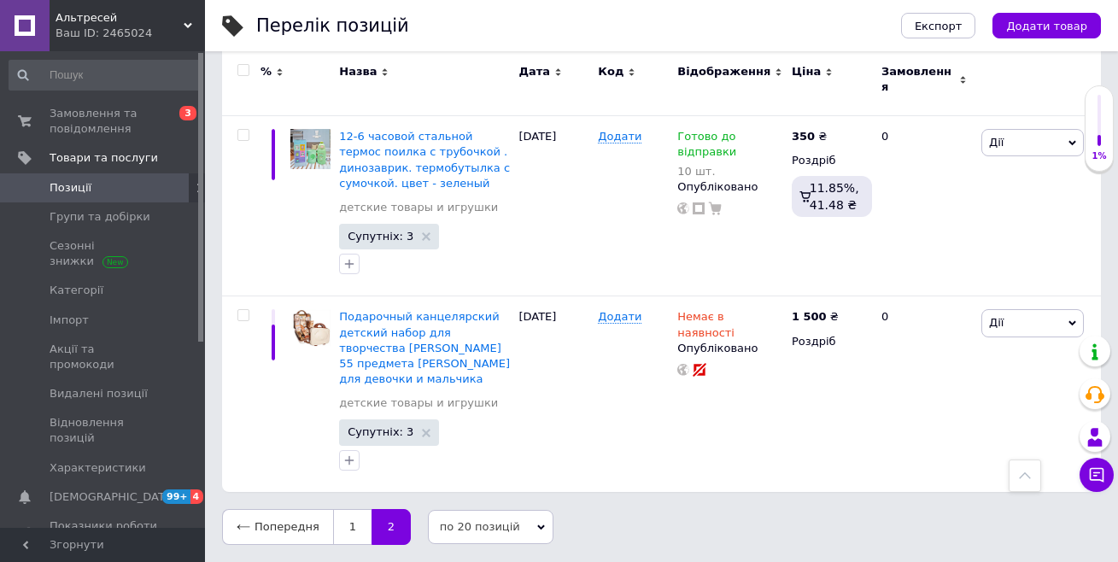
scroll to position [1171, 0]
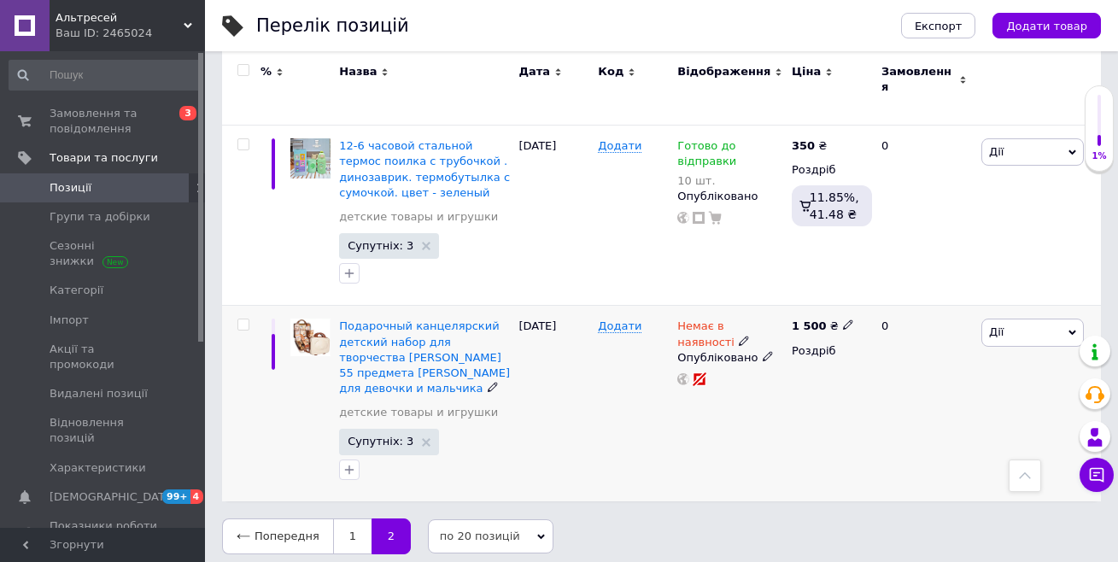
click at [1073, 331] on span "Дії" at bounding box center [1033, 332] width 103 height 27
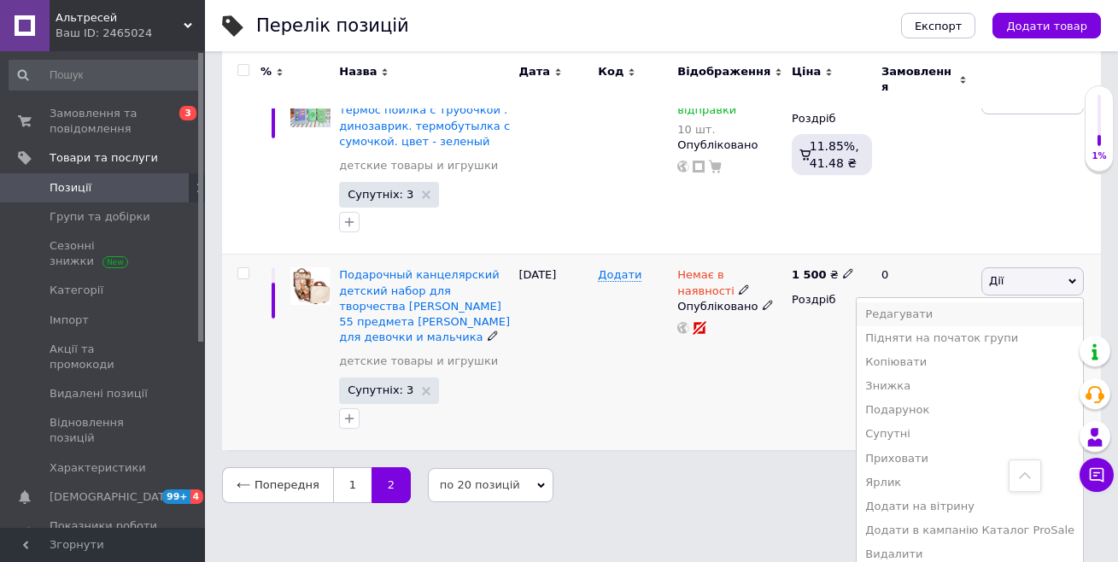
click at [931, 308] on li "Редагувати" at bounding box center [970, 314] width 226 height 24
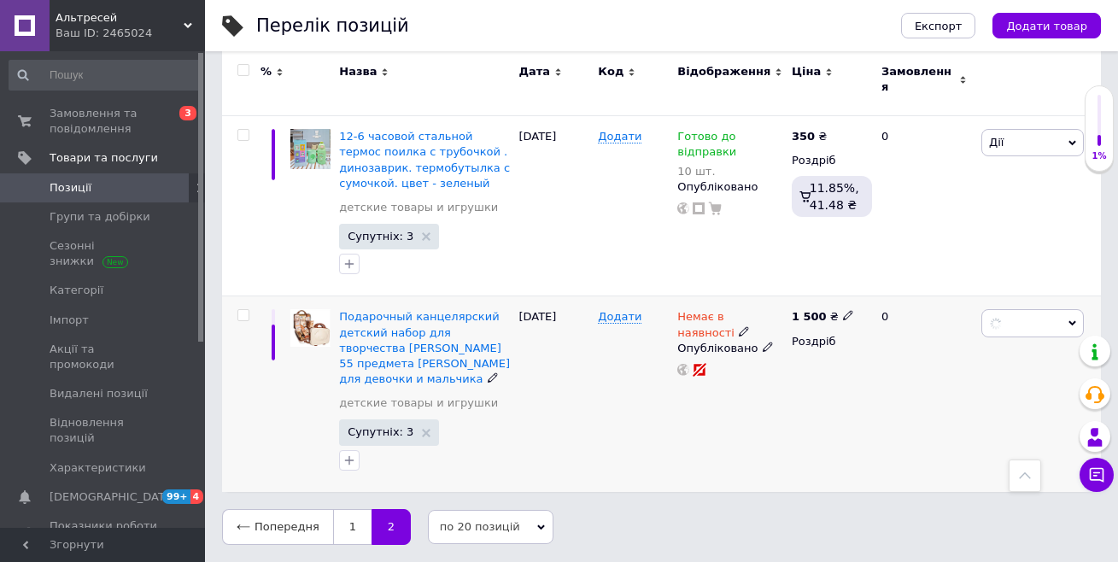
scroll to position [1171, 0]
